Goal: Information Seeking & Learning: Check status

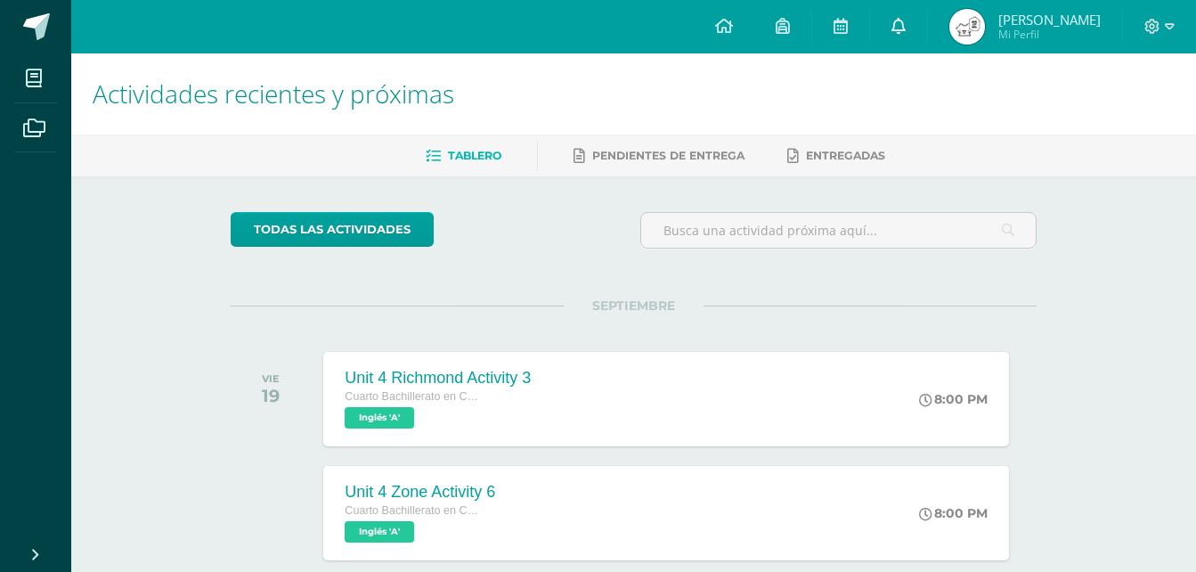
click at [906, 25] on icon at bounding box center [898, 26] width 14 height 16
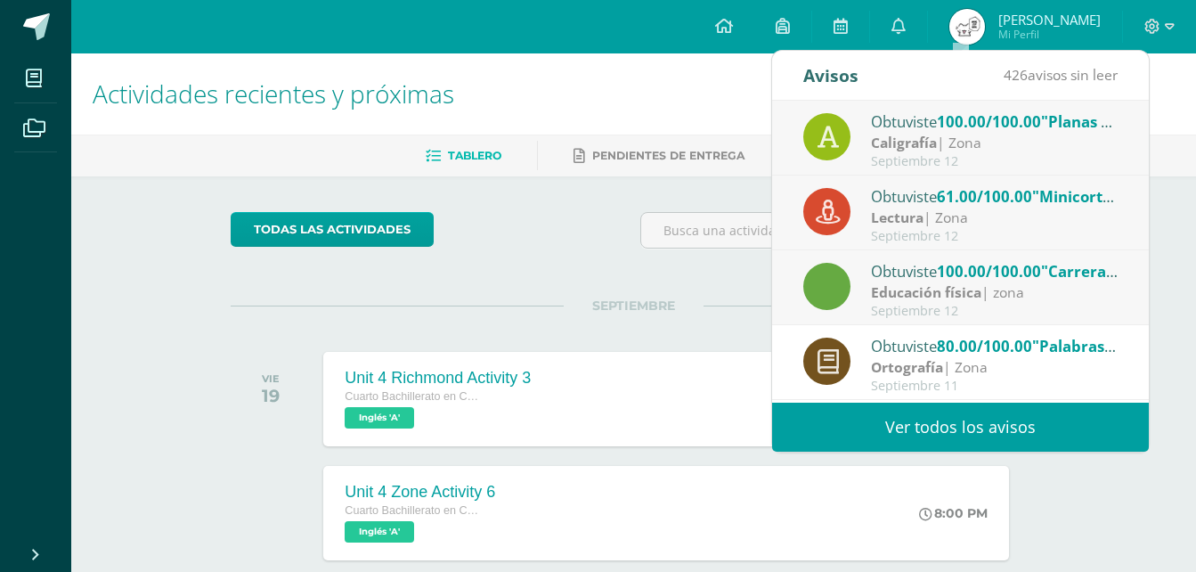
click at [982, 434] on link "Ver todos los avisos" at bounding box center [960, 427] width 377 height 49
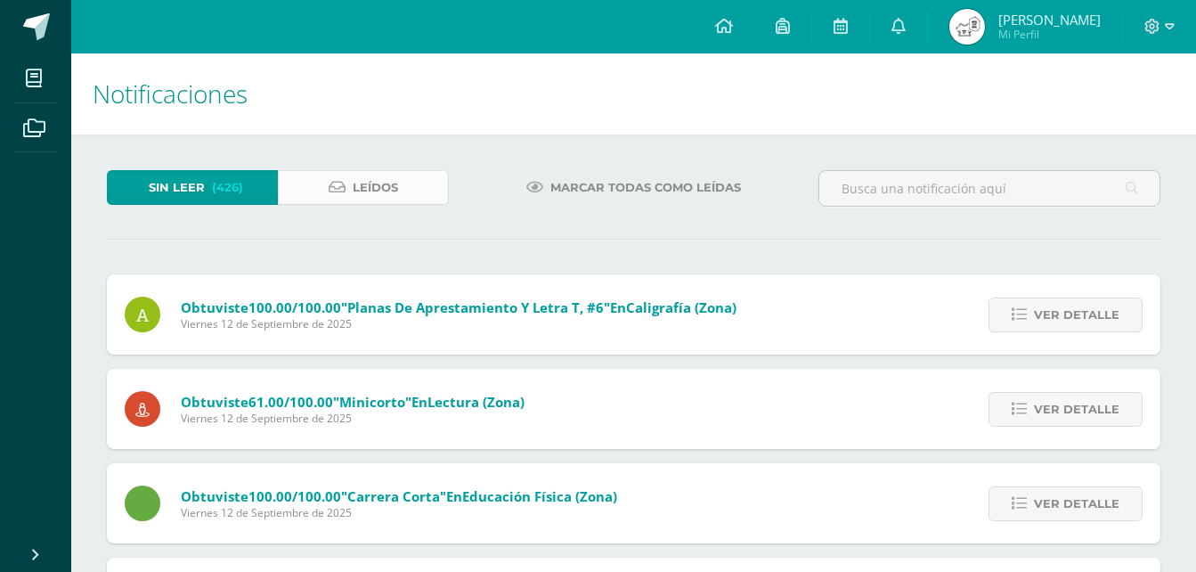
click at [396, 191] on link "Leídos" at bounding box center [363, 187] width 171 height 35
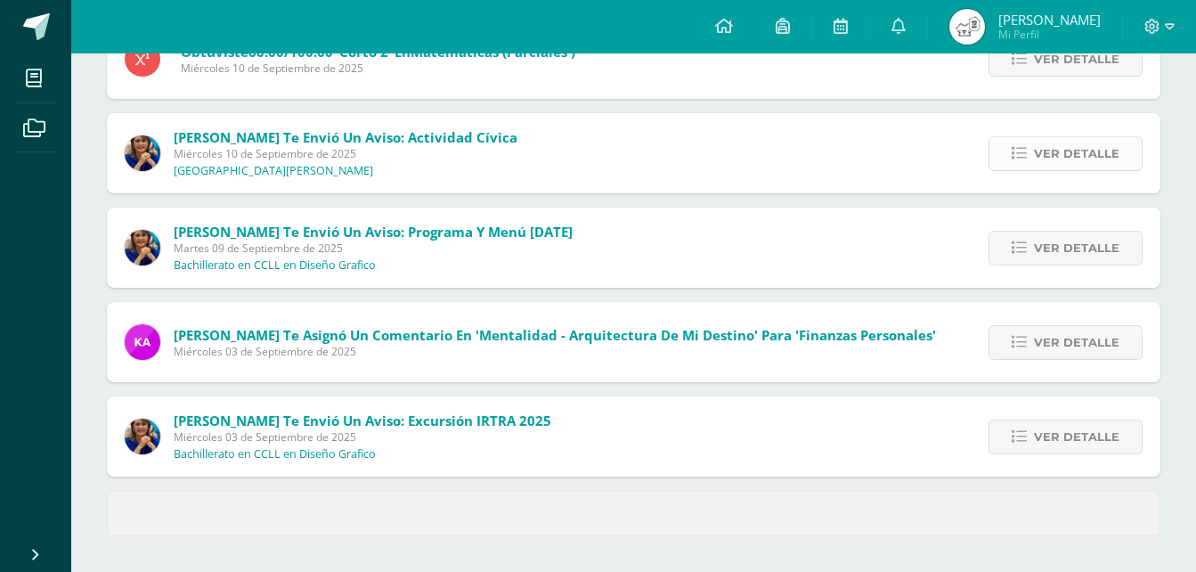
scroll to position [638, 0]
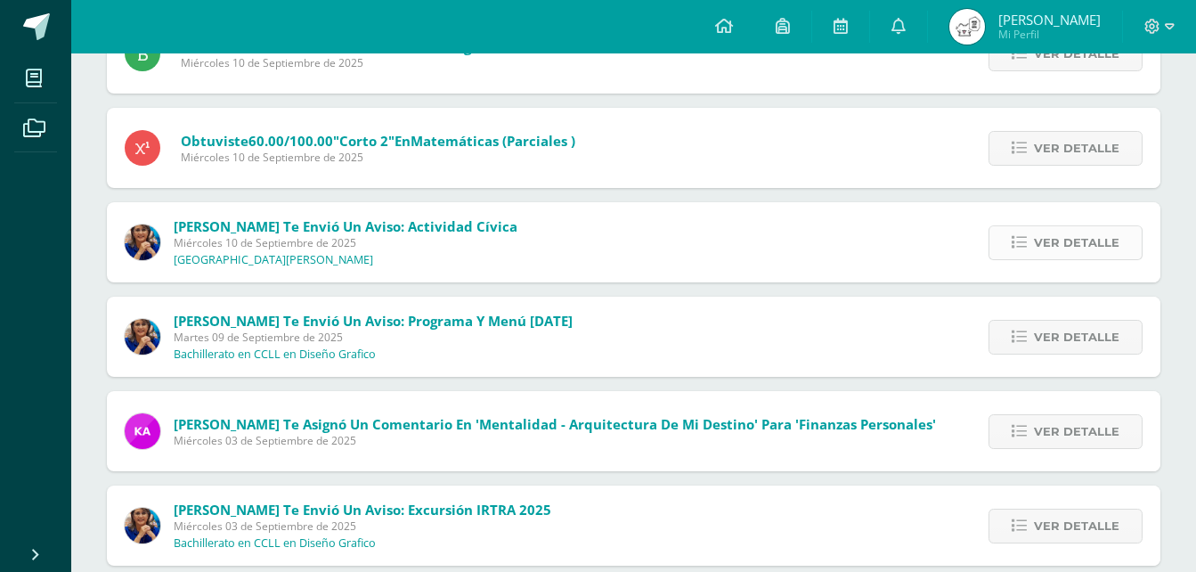
click at [1100, 251] on span "Ver detalle" at bounding box center [1076, 242] width 85 height 33
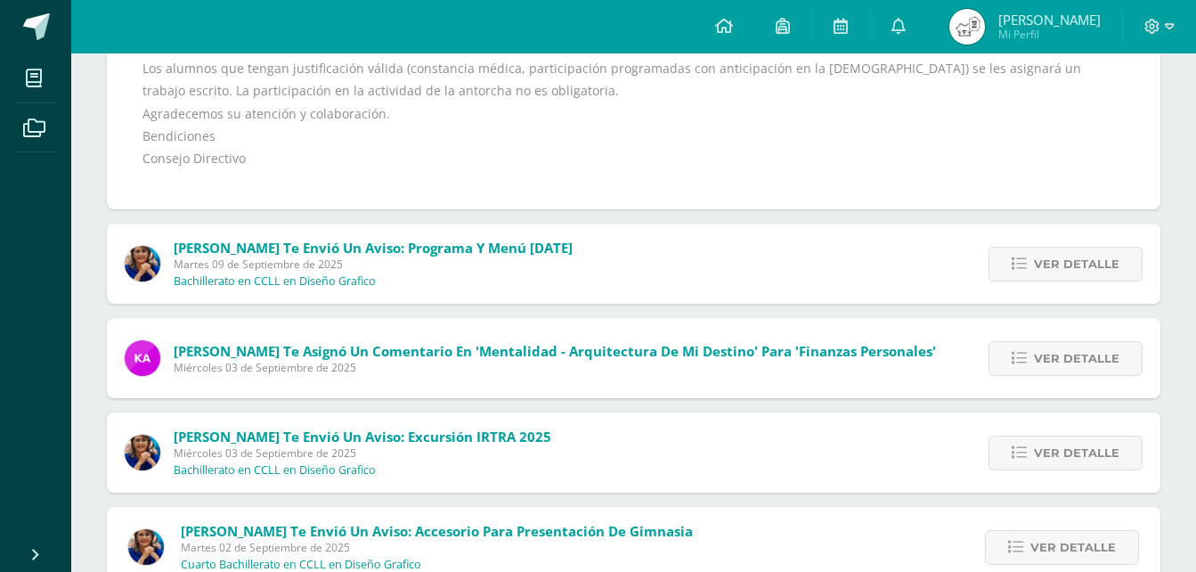
scroll to position [1084, 0]
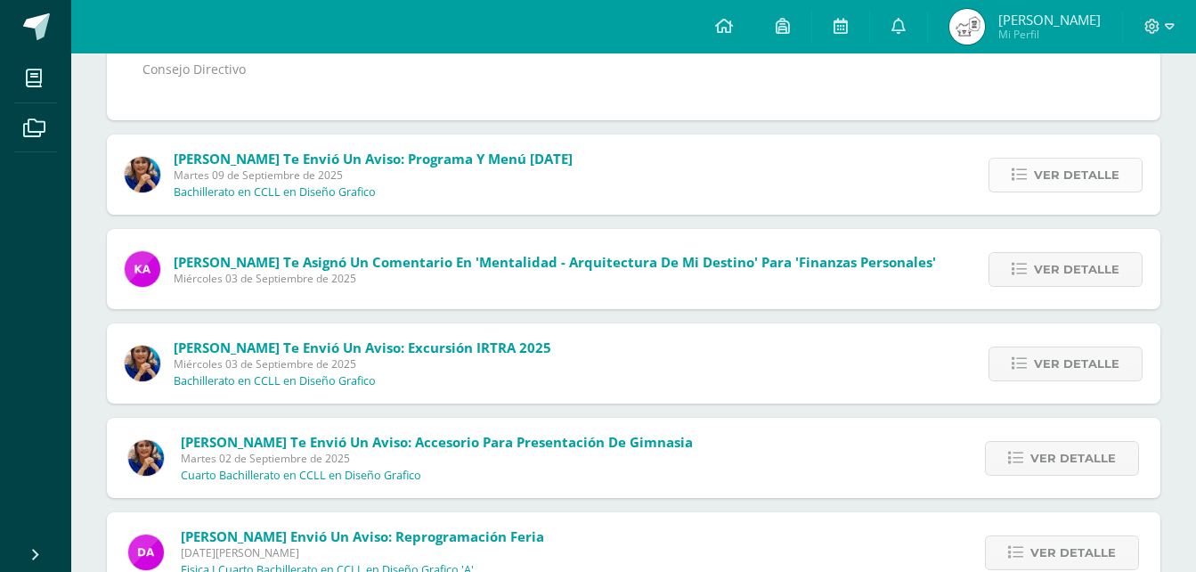
click at [1079, 176] on span "Ver detalle" at bounding box center [1076, 175] width 85 height 33
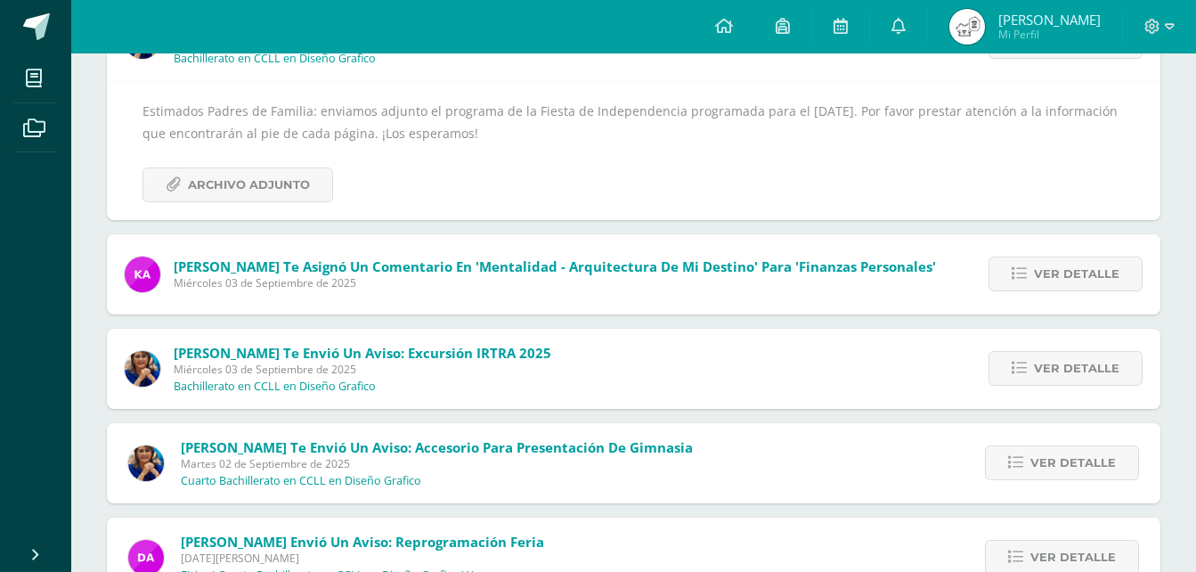
scroll to position [845, 0]
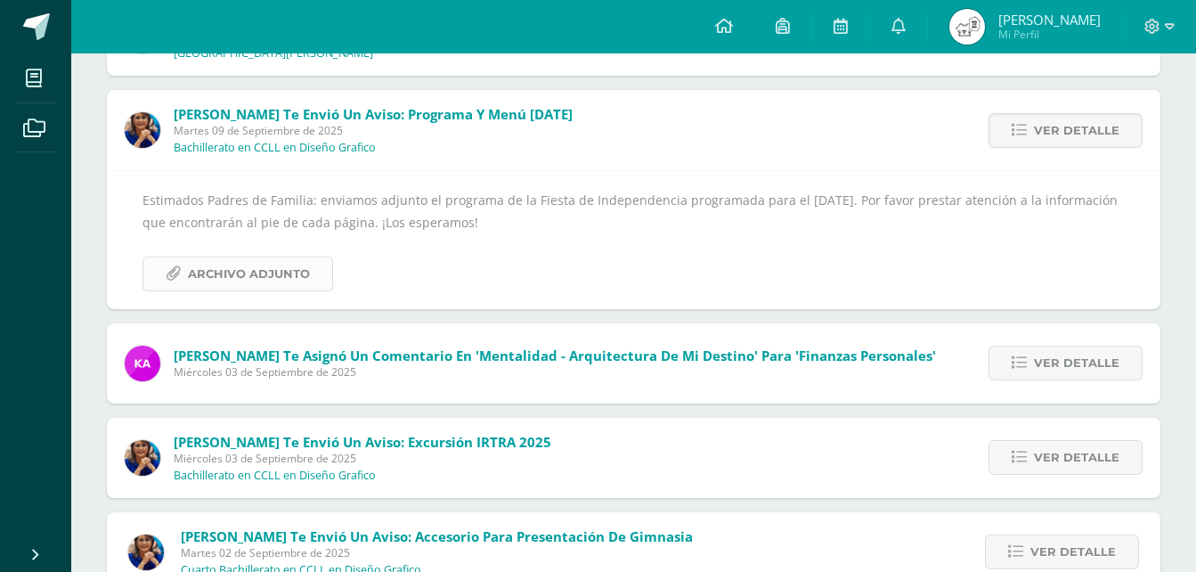
click at [281, 278] on span "Archivo Adjunto" at bounding box center [249, 273] width 122 height 33
